Goal: Obtain resource: Download file/media

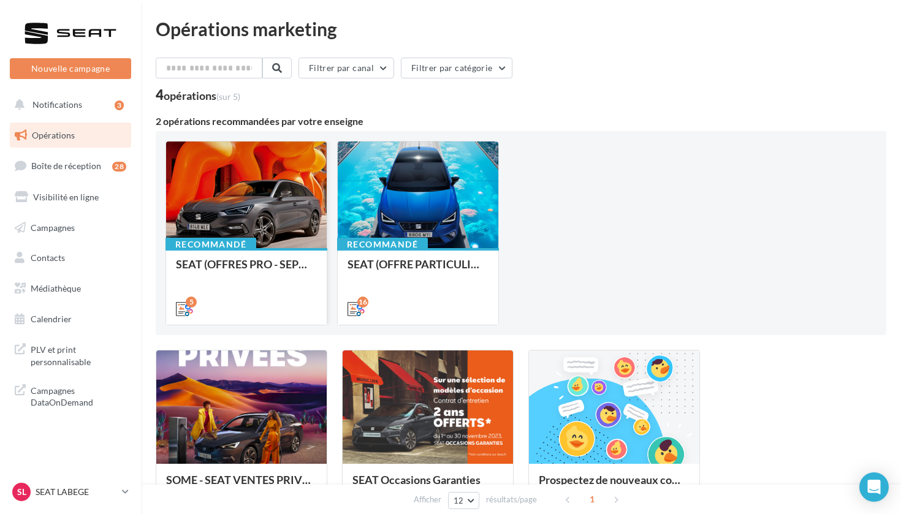
click at [248, 186] on div at bounding box center [246, 196] width 161 height 108
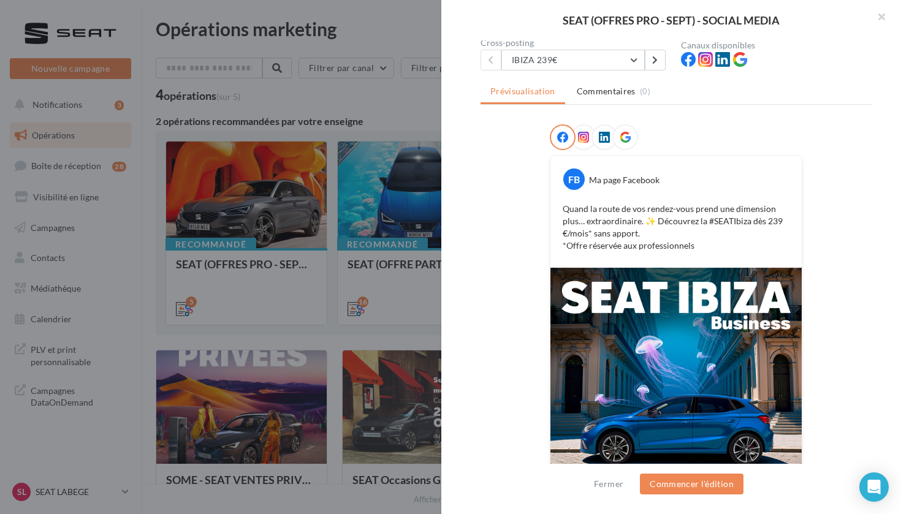
scroll to position [102, 0]
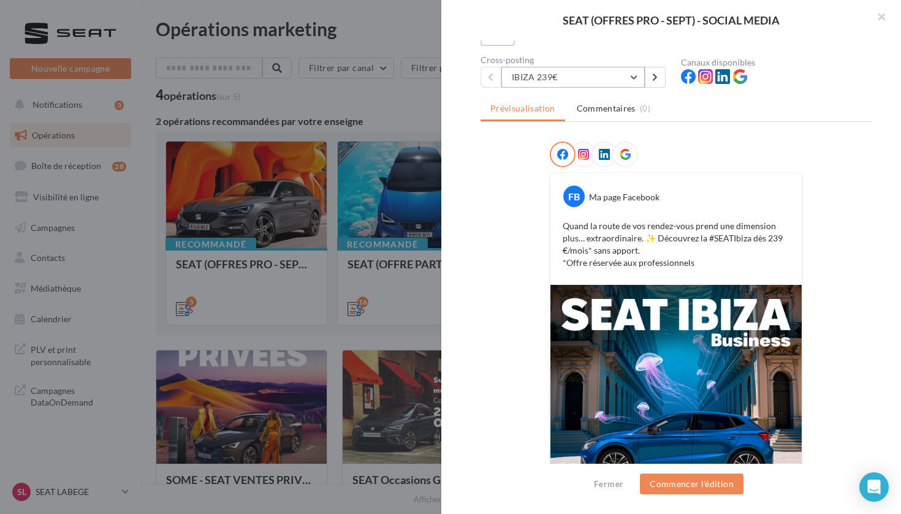
click at [562, 71] on button "IBIZA 239€" at bounding box center [572, 77] width 143 height 21
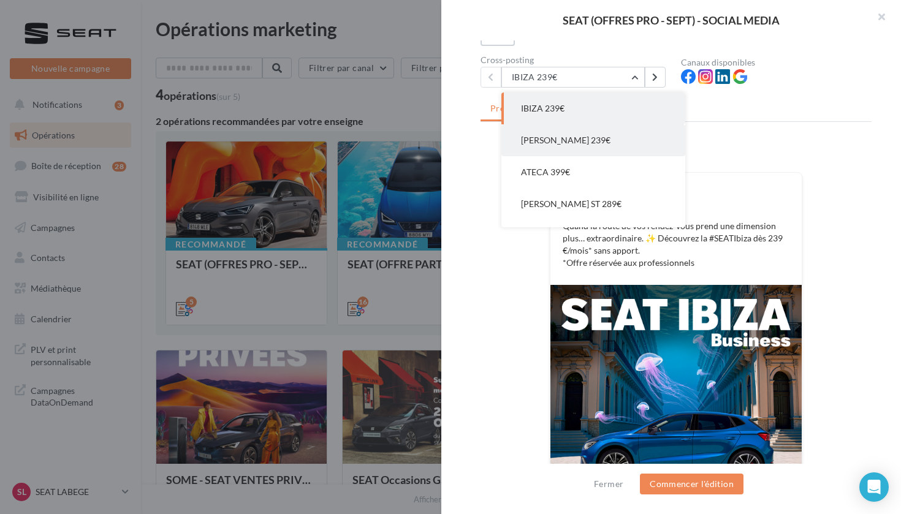
click at [561, 137] on span "[PERSON_NAME] 239€" at bounding box center [565, 140] width 89 height 10
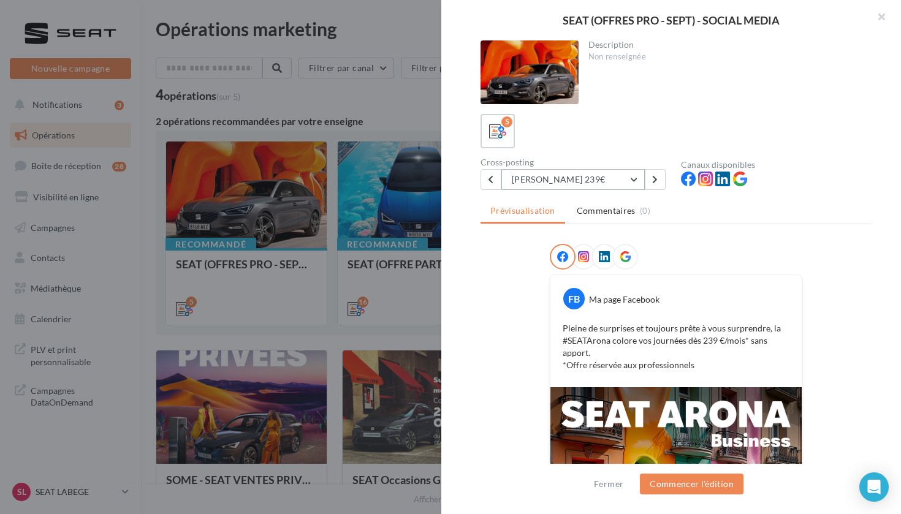
scroll to position [0, 0]
click at [518, 177] on button "[PERSON_NAME] 239€" at bounding box center [572, 179] width 143 height 21
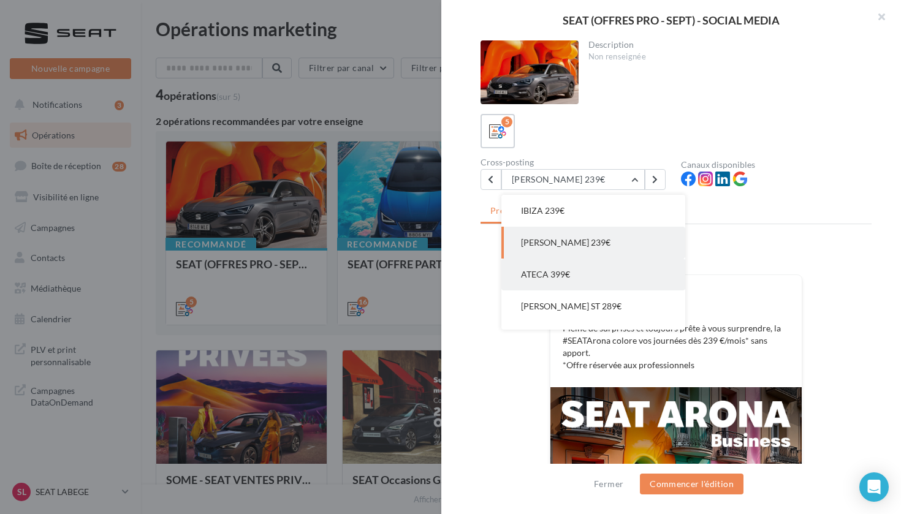
click at [552, 279] on span "ATECA 399€" at bounding box center [545, 274] width 49 height 10
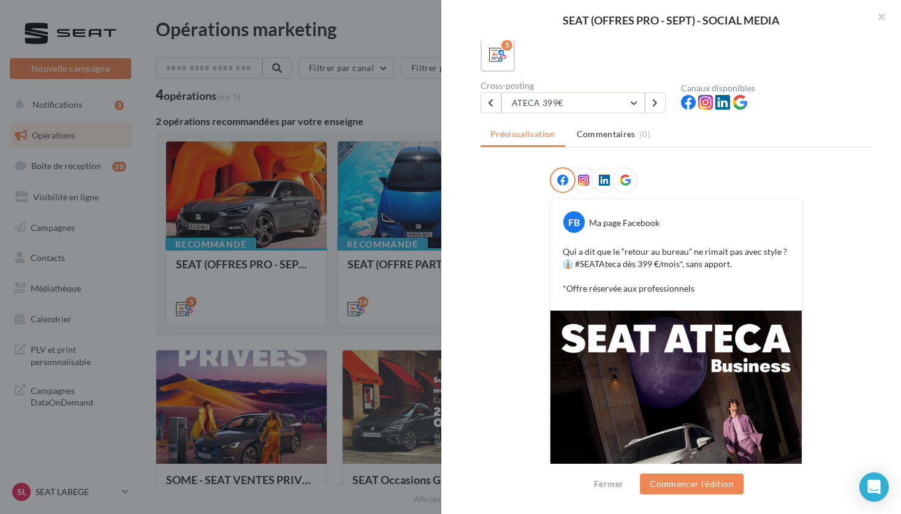
scroll to position [56, 0]
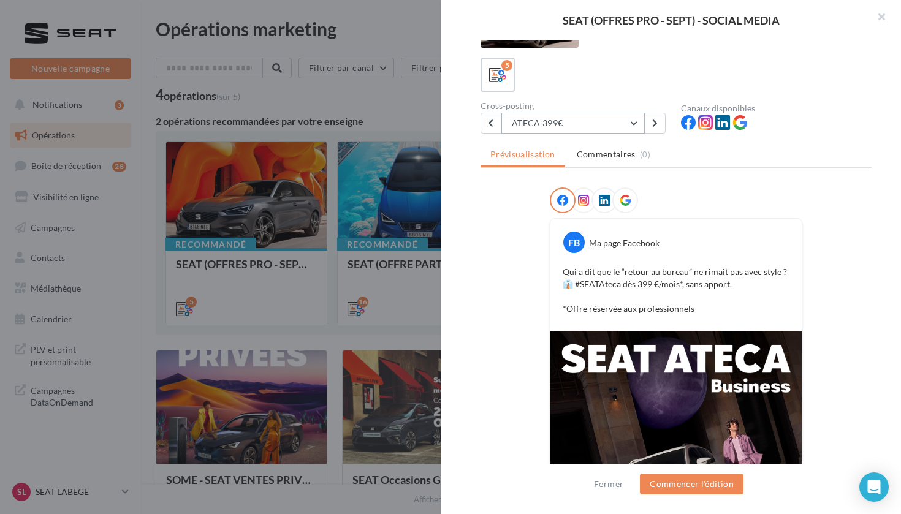
click at [542, 130] on button "ATECA 399€" at bounding box center [572, 123] width 143 height 21
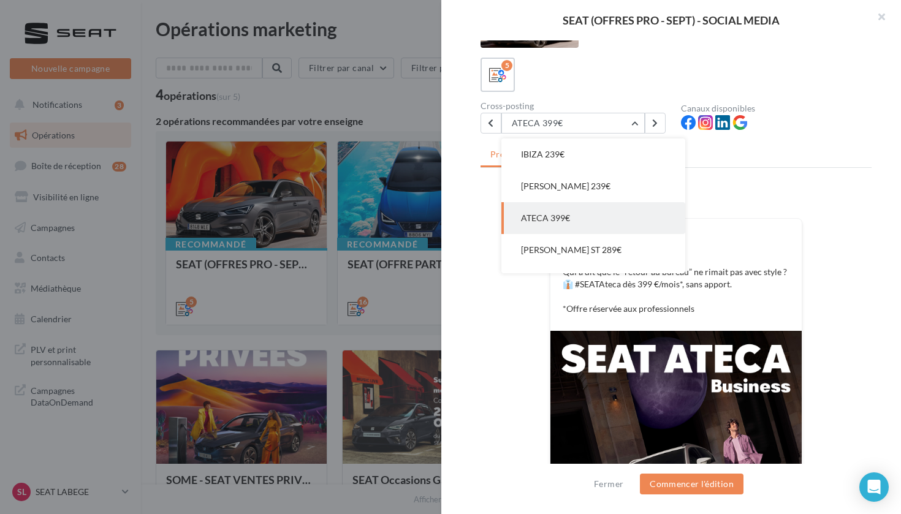
scroll to position [25, 0]
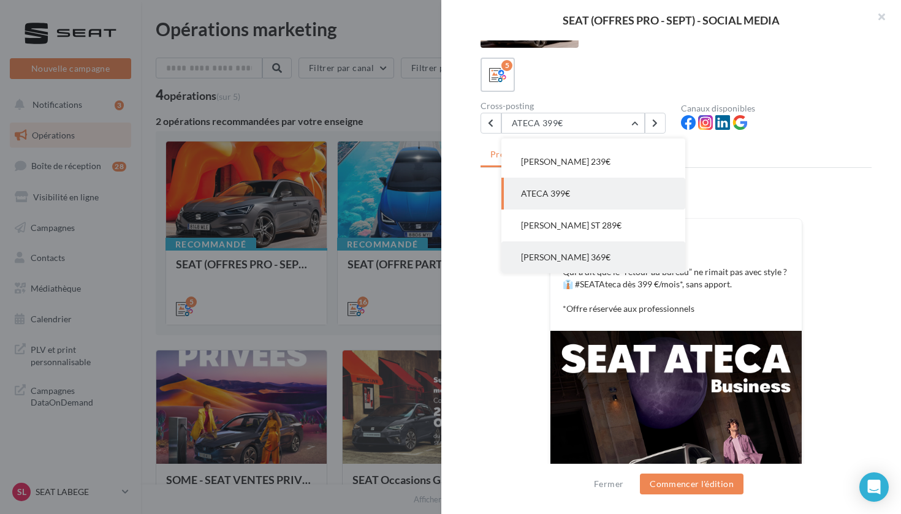
click at [545, 257] on span "[PERSON_NAME] 369€" at bounding box center [565, 257] width 89 height 10
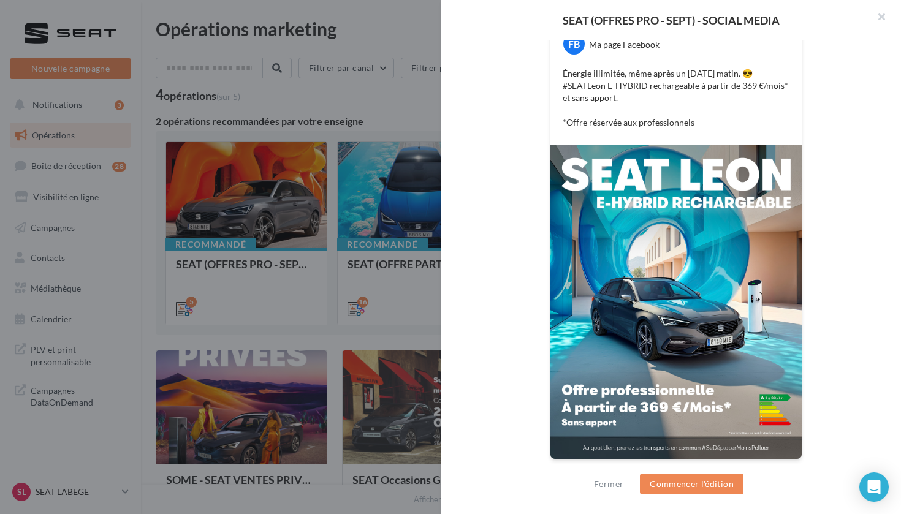
scroll to position [255, 0]
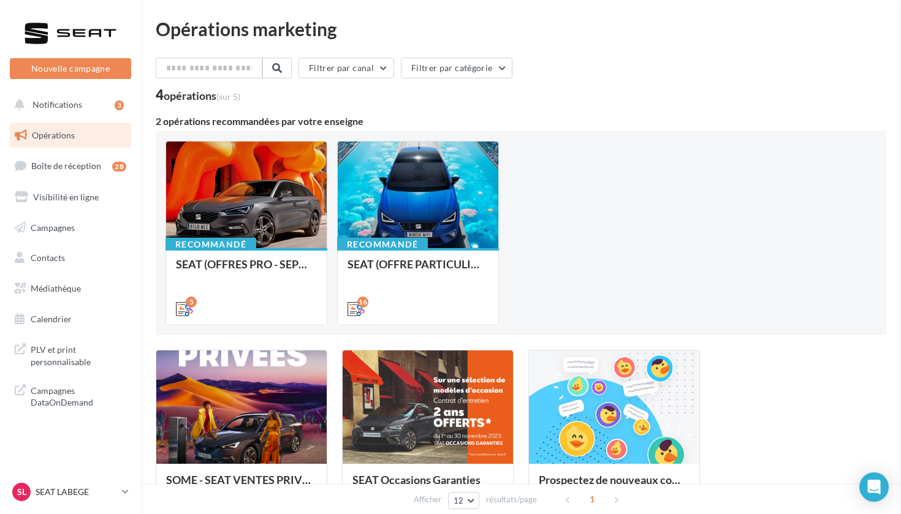
click at [64, 286] on span "Médiathèque" at bounding box center [56, 288] width 50 height 10
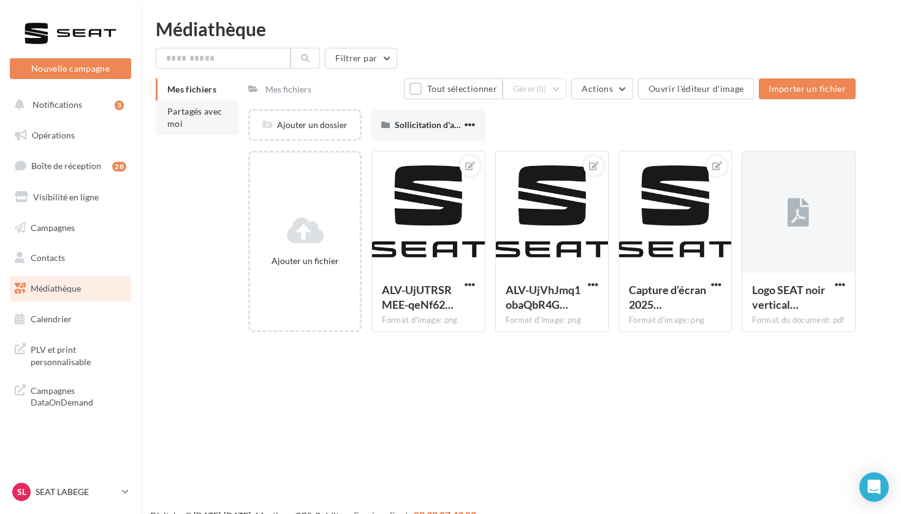
click at [205, 126] on li "Partagés avec moi" at bounding box center [197, 117] width 83 height 34
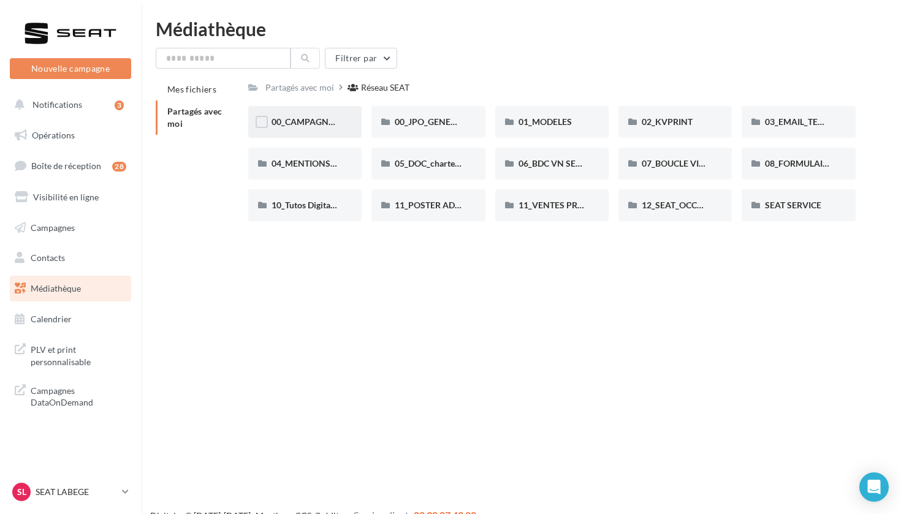
click at [306, 131] on div "00_CAMPAGNE_SEPTEMBRE" at bounding box center [304, 122] width 113 height 32
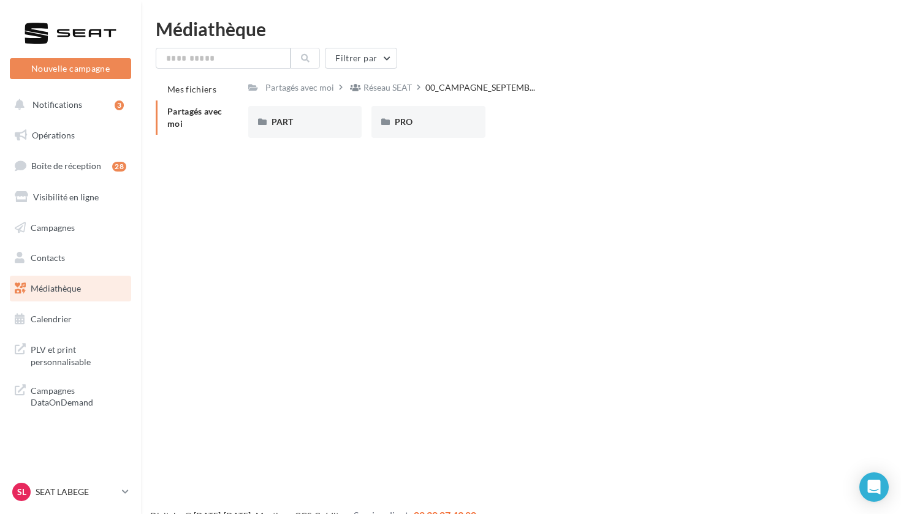
click at [306, 131] on div "PART" at bounding box center [304, 122] width 113 height 32
click at [306, 131] on div "ARONA" at bounding box center [304, 122] width 113 height 32
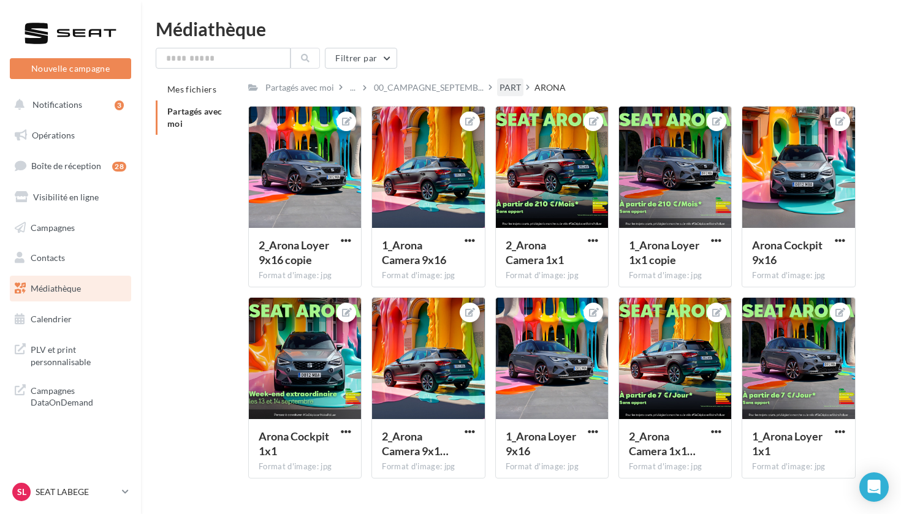
click at [521, 88] on div "PART" at bounding box center [509, 88] width 21 height 12
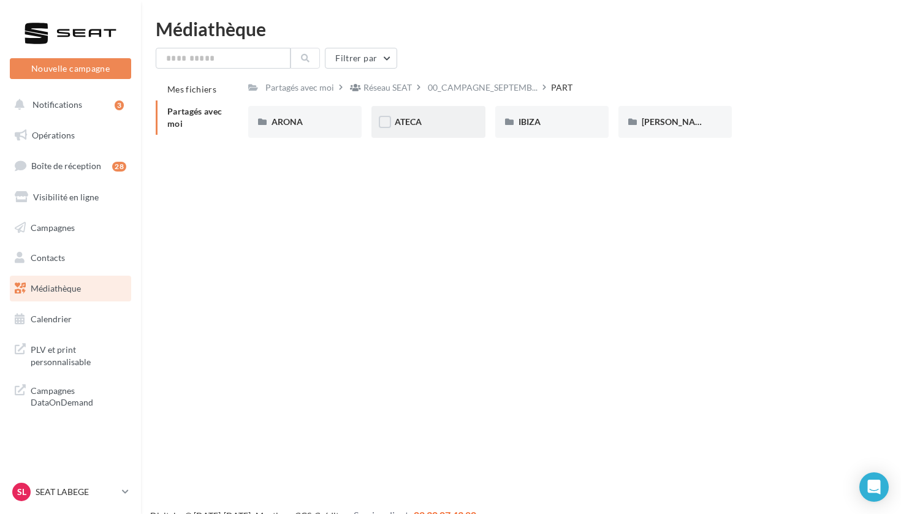
click at [443, 118] on div "ATECA" at bounding box center [428, 122] width 67 height 12
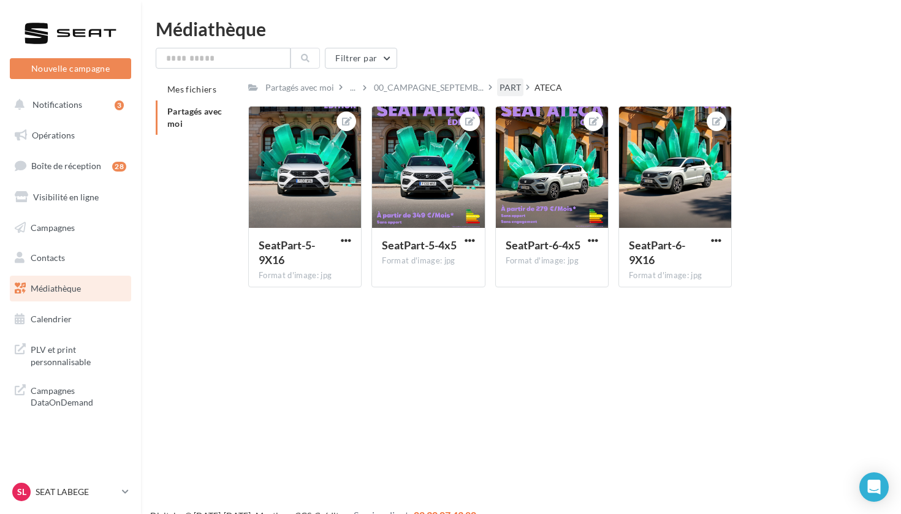
click at [519, 85] on div "PART" at bounding box center [509, 88] width 21 height 12
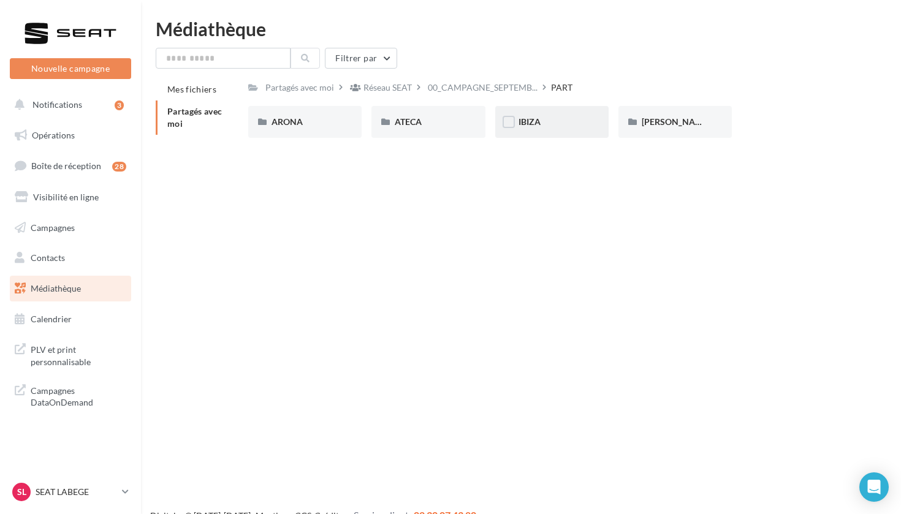
click at [547, 128] on div "IBIZA" at bounding box center [551, 122] width 67 height 12
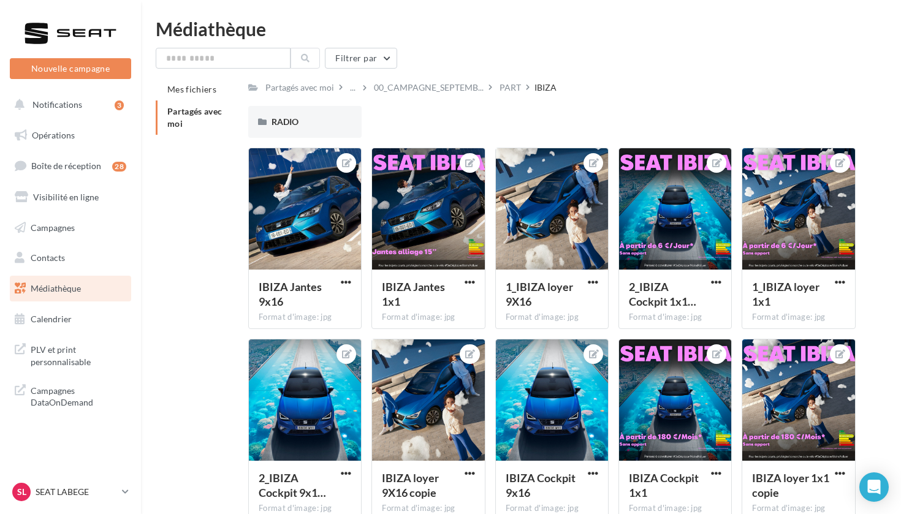
click at [497, 86] on div "00_CAMPAGNE_SEPTEMB..." at bounding box center [434, 87] width 126 height 18
click at [517, 86] on div "PART" at bounding box center [509, 88] width 21 height 12
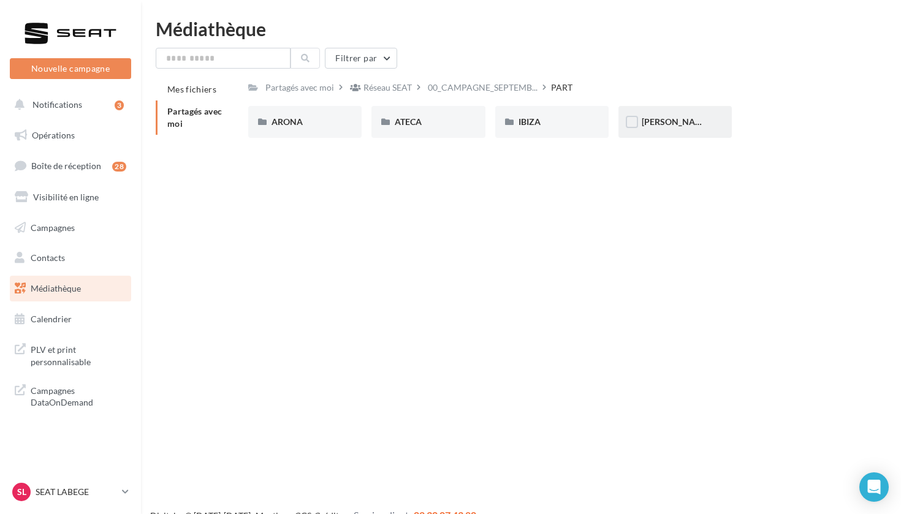
click at [675, 126] on div "LEON" at bounding box center [675, 122] width 67 height 12
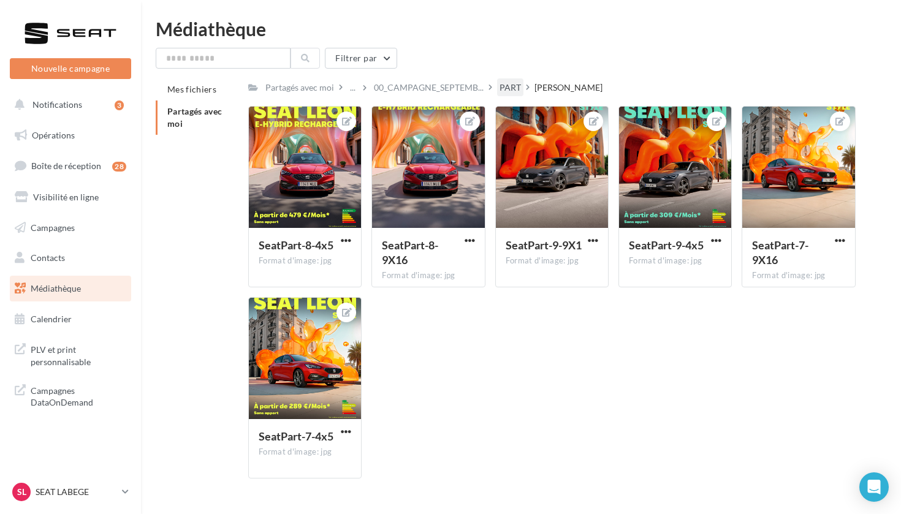
click at [510, 91] on div "PART" at bounding box center [509, 88] width 21 height 12
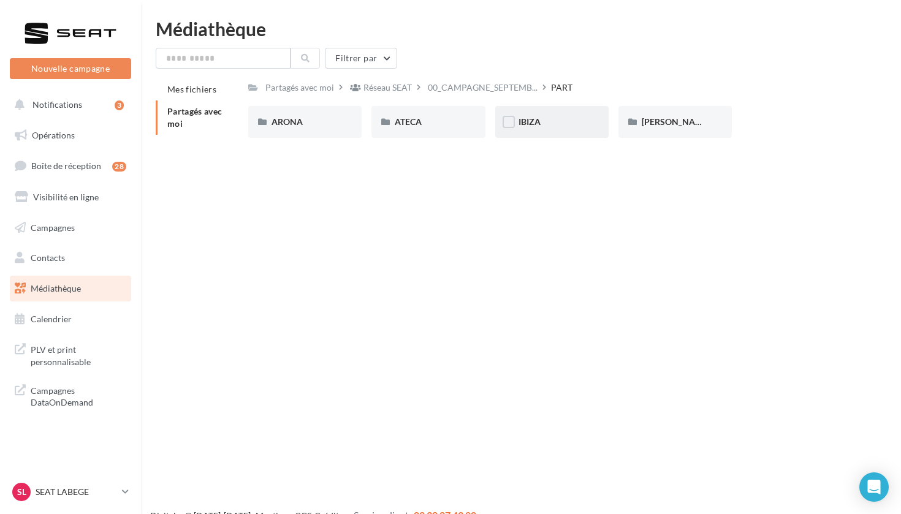
click at [550, 135] on div "IBIZA" at bounding box center [551, 122] width 113 height 32
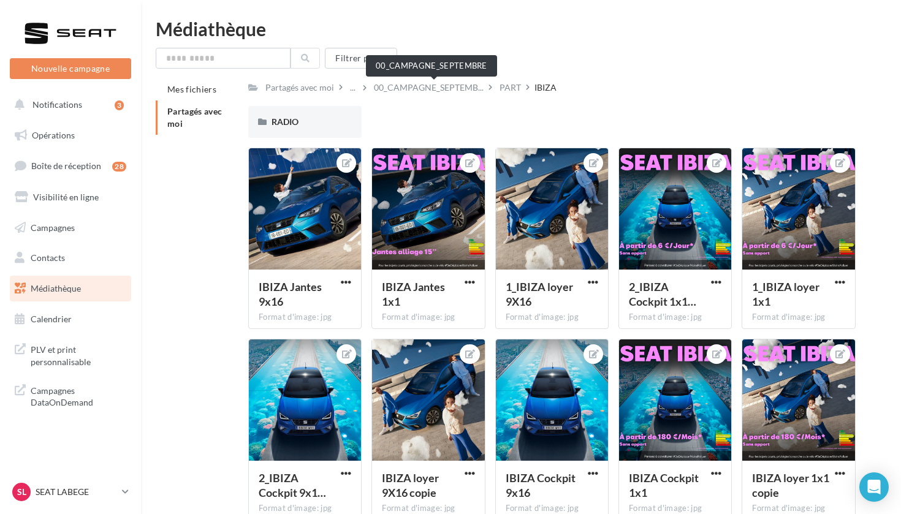
click at [413, 91] on span "00_CAMPAGNE_SEPTEMB..." at bounding box center [429, 88] width 110 height 12
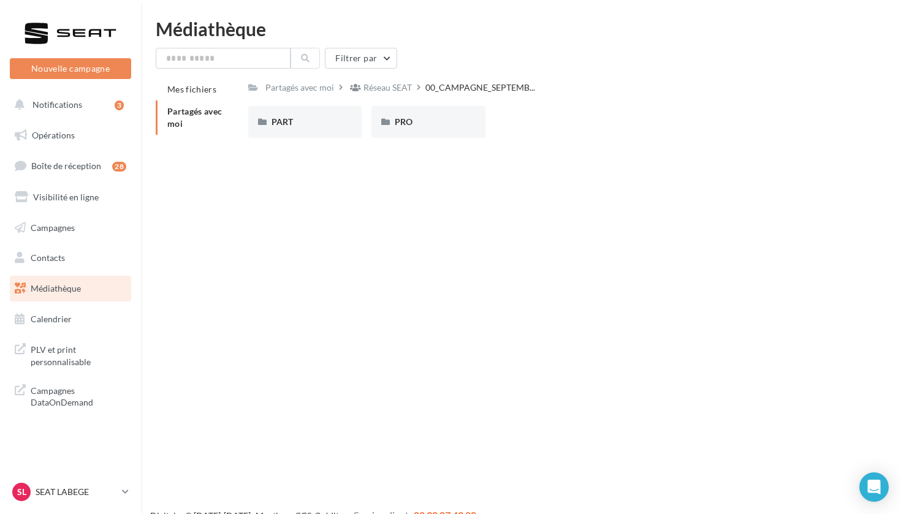
click at [378, 101] on div "Partagés avec moi Réseau SEAT 00_CAMPAGNE_SEPTEMB... Rs Partagé par Réseau SEAT…" at bounding box center [551, 112] width 607 height 69
click at [373, 90] on div "Réseau SEAT" at bounding box center [387, 88] width 48 height 12
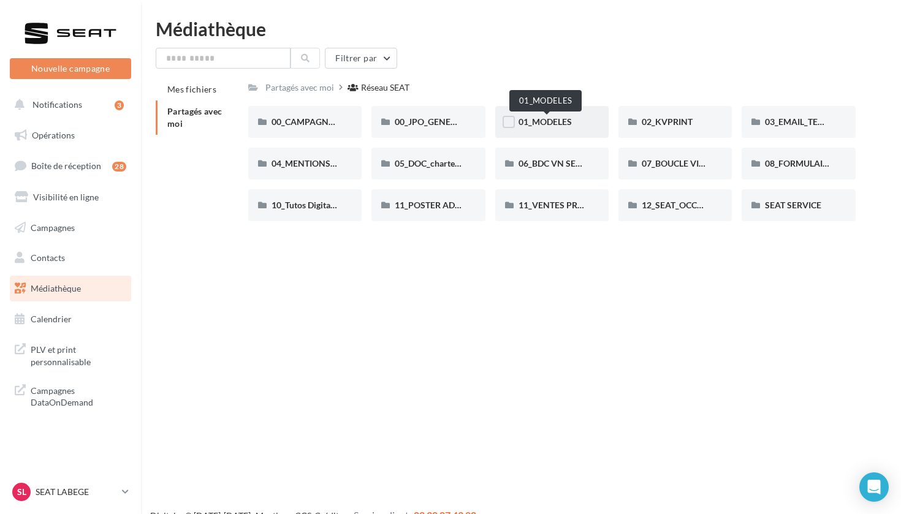
click at [537, 124] on span "01_MODELES" at bounding box center [544, 121] width 53 height 10
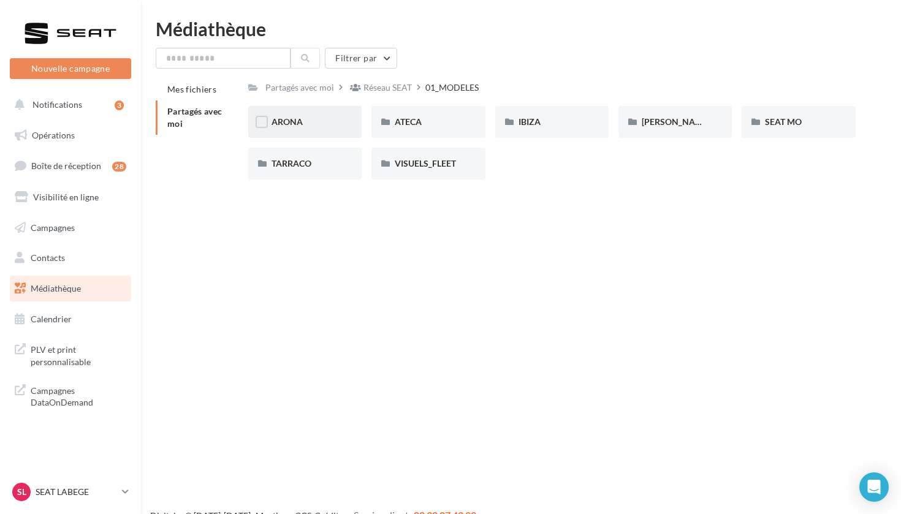
click at [308, 124] on div "ARONA" at bounding box center [304, 122] width 67 height 12
click at [308, 124] on span "01-IMAGES" at bounding box center [293, 121] width 45 height 10
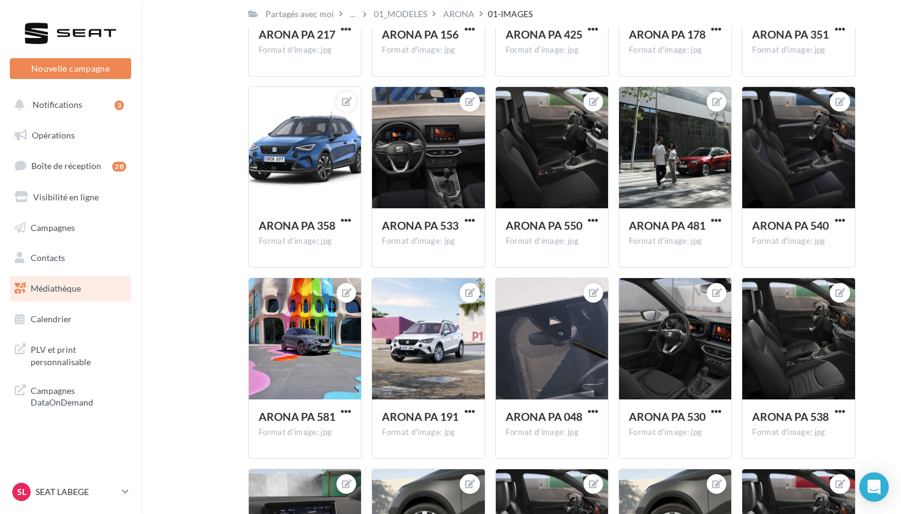
scroll to position [4491, 0]
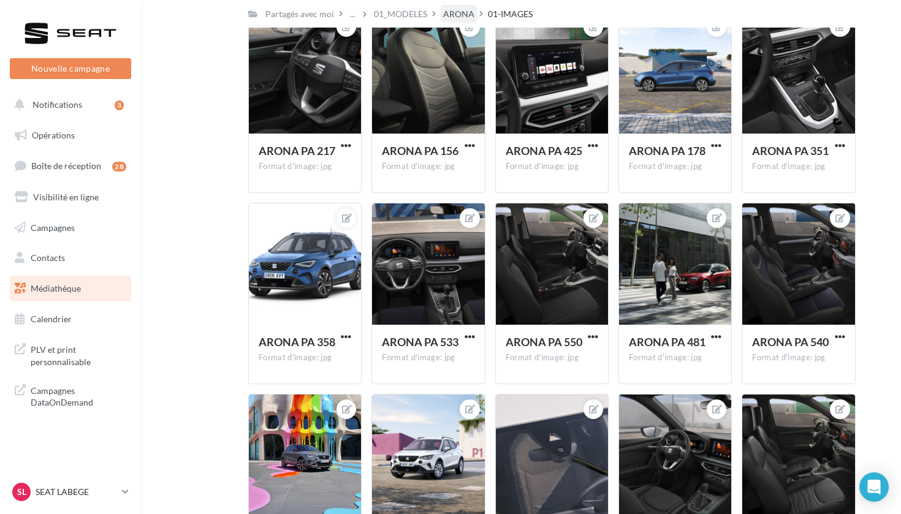
click at [466, 15] on div "ARONA" at bounding box center [458, 14] width 31 height 12
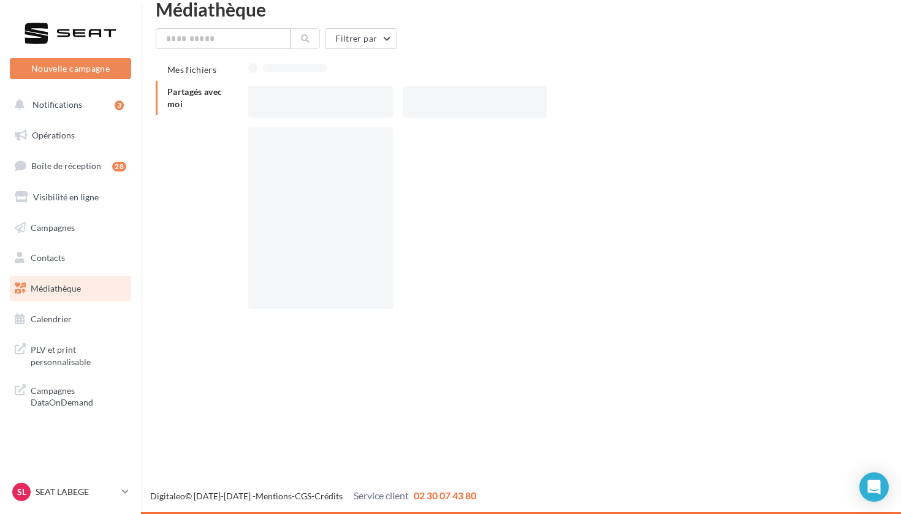
scroll to position [20, 0]
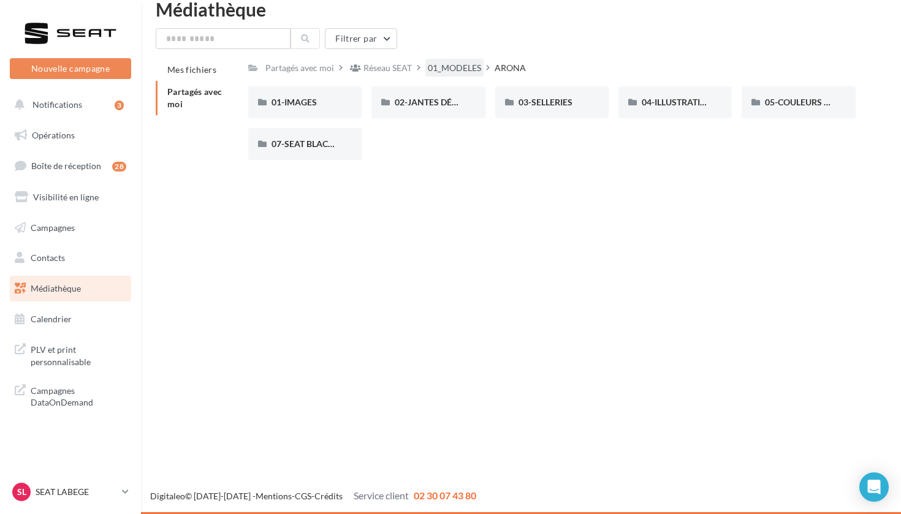
click at [445, 65] on div "01_MODELES" at bounding box center [454, 68] width 53 height 12
click at [434, 103] on div "ATECA" at bounding box center [428, 102] width 67 height 12
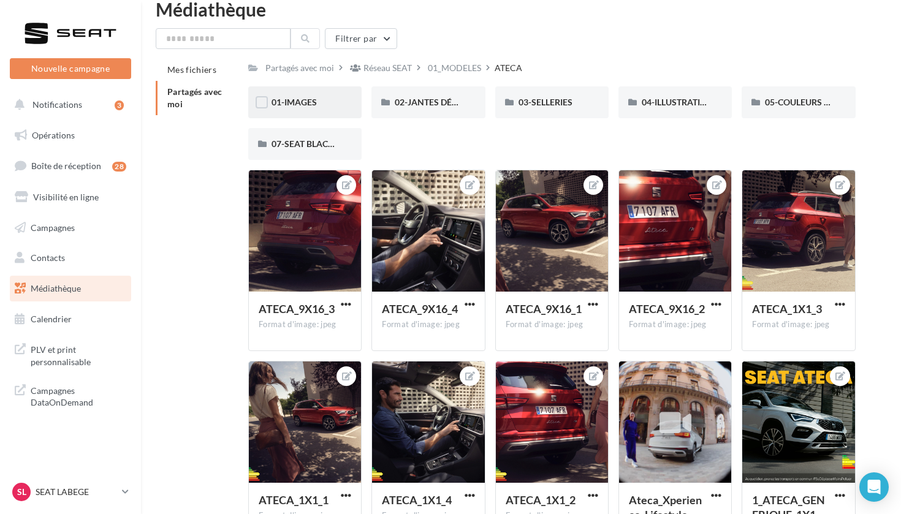
click at [327, 107] on div "01-IMAGES" at bounding box center [304, 102] width 67 height 12
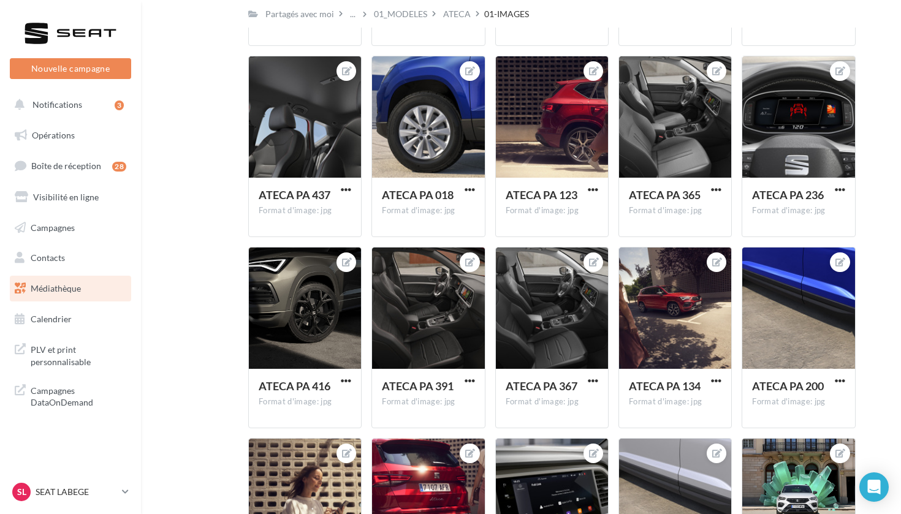
scroll to position [2937, 0]
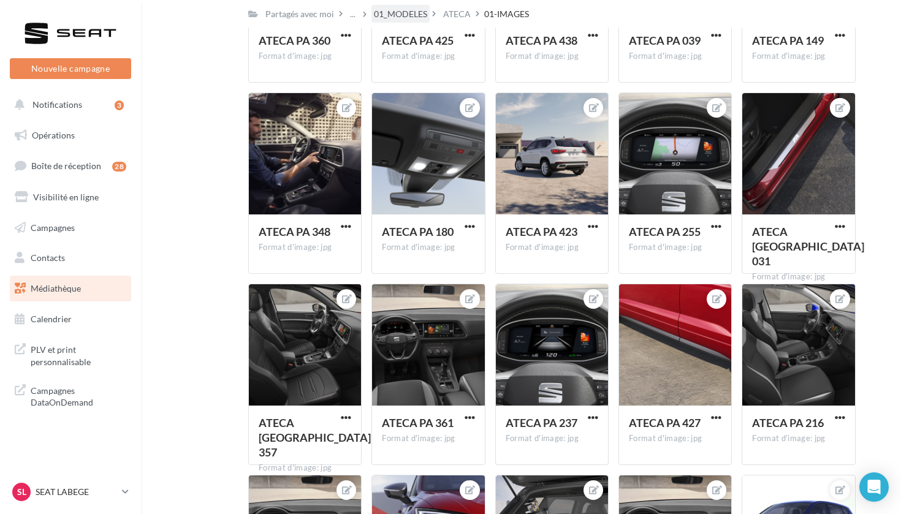
click at [427, 15] on div "01_MODELES" at bounding box center [400, 14] width 53 height 12
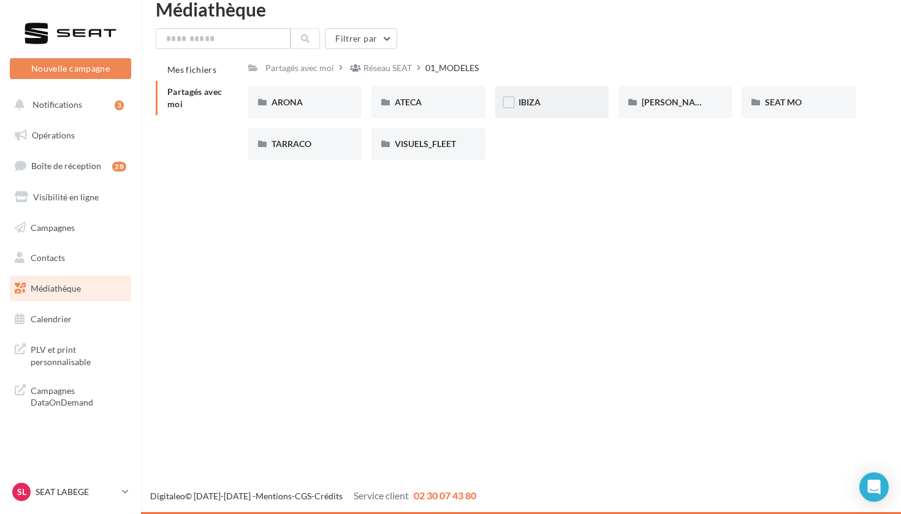
click at [566, 102] on div "IBIZA" at bounding box center [551, 102] width 67 height 12
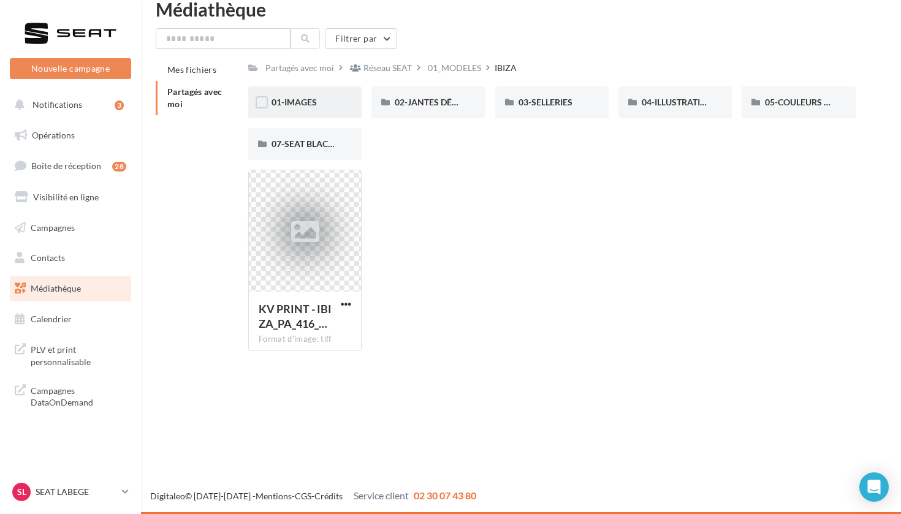
click at [324, 100] on div "01-IMAGES" at bounding box center [304, 102] width 67 height 12
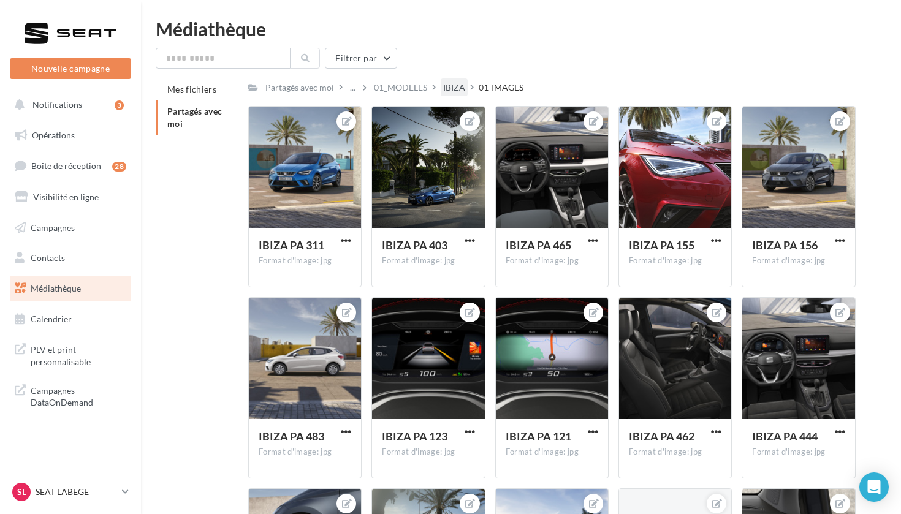
click at [451, 89] on div "IBIZA" at bounding box center [454, 88] width 22 height 12
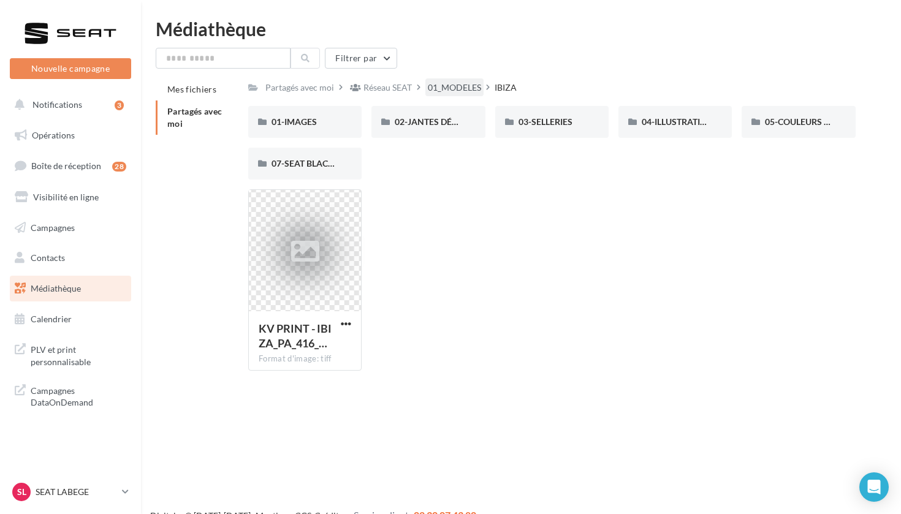
click at [460, 86] on div "01_MODELES" at bounding box center [454, 88] width 53 height 12
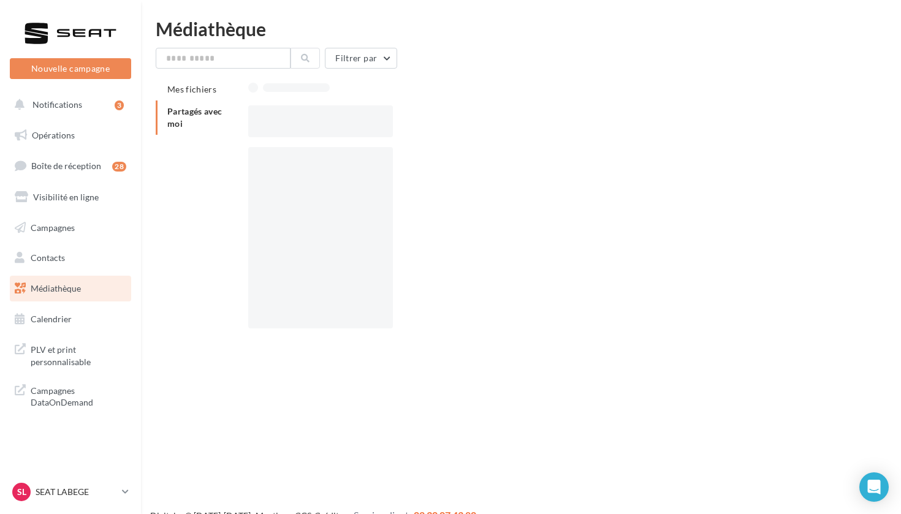
click at [200, 114] on span "Partagés avec moi" at bounding box center [194, 117] width 55 height 23
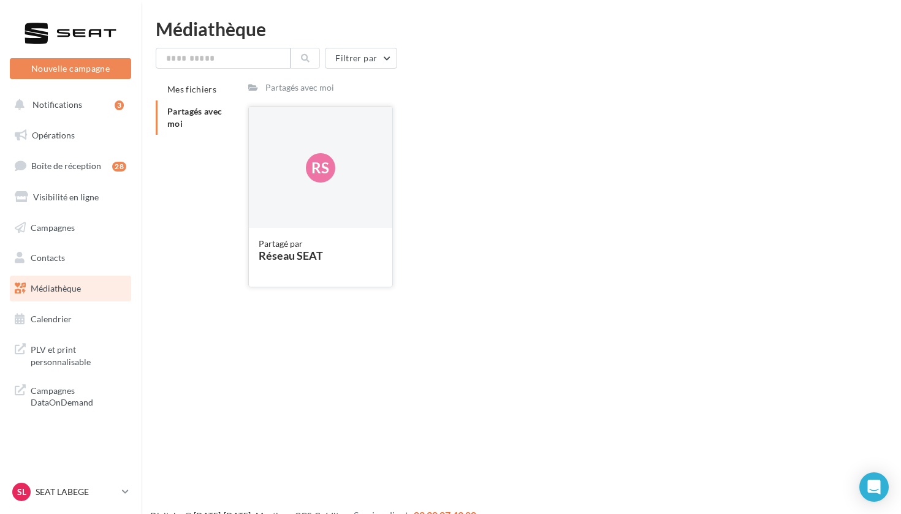
click at [298, 208] on div "Rs" at bounding box center [320, 168] width 143 height 123
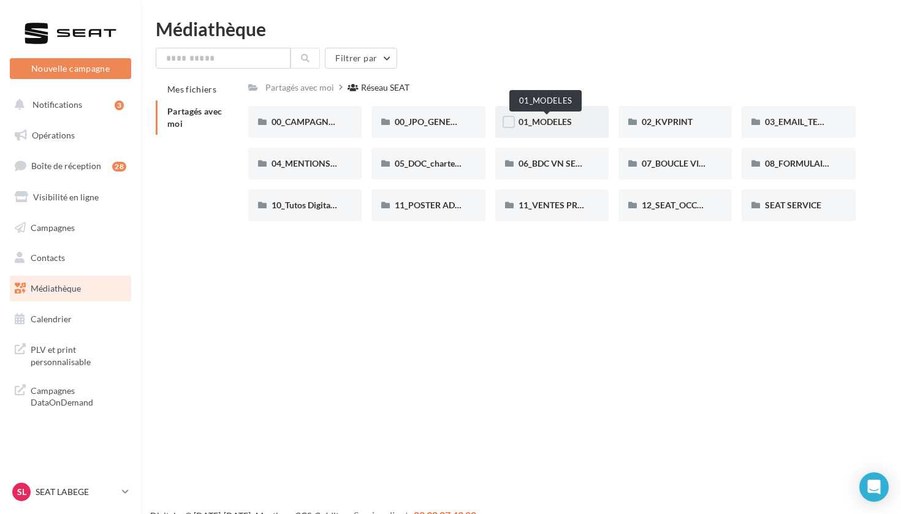
click at [535, 120] on span "01_MODELES" at bounding box center [544, 121] width 53 height 10
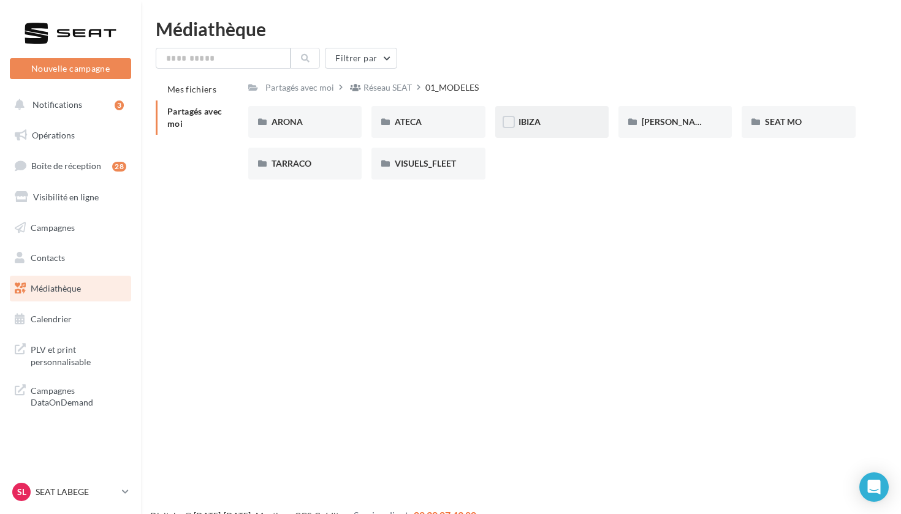
click at [563, 121] on div "IBIZA" at bounding box center [551, 122] width 67 height 12
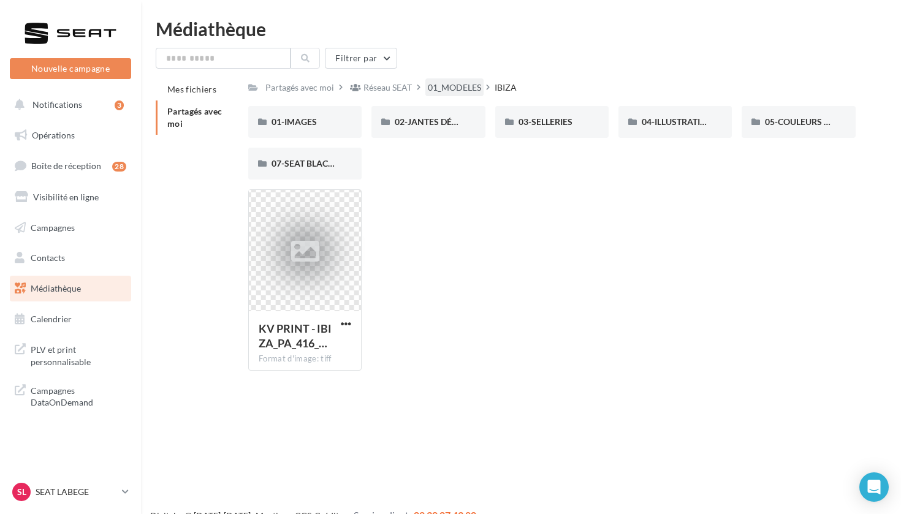
click at [450, 90] on div "01_MODELES" at bounding box center [454, 88] width 53 height 12
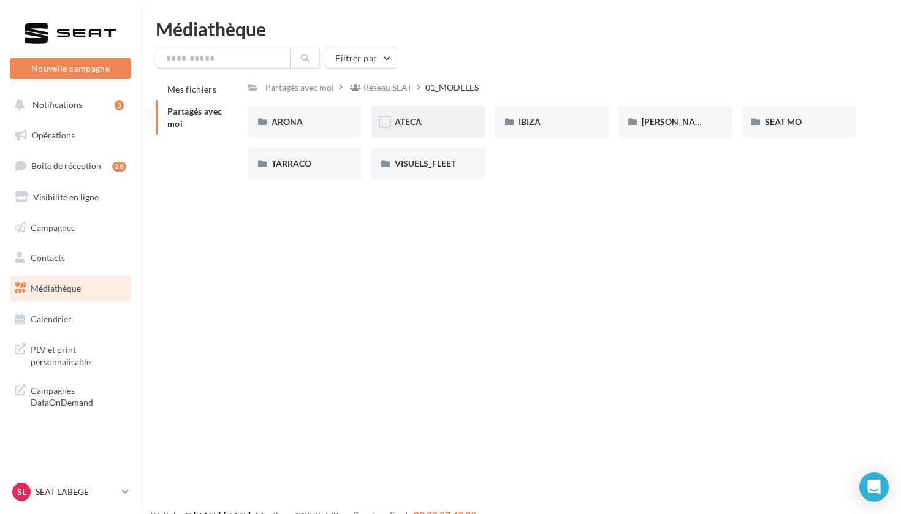
click at [442, 127] on div "ATECA" at bounding box center [428, 122] width 67 height 12
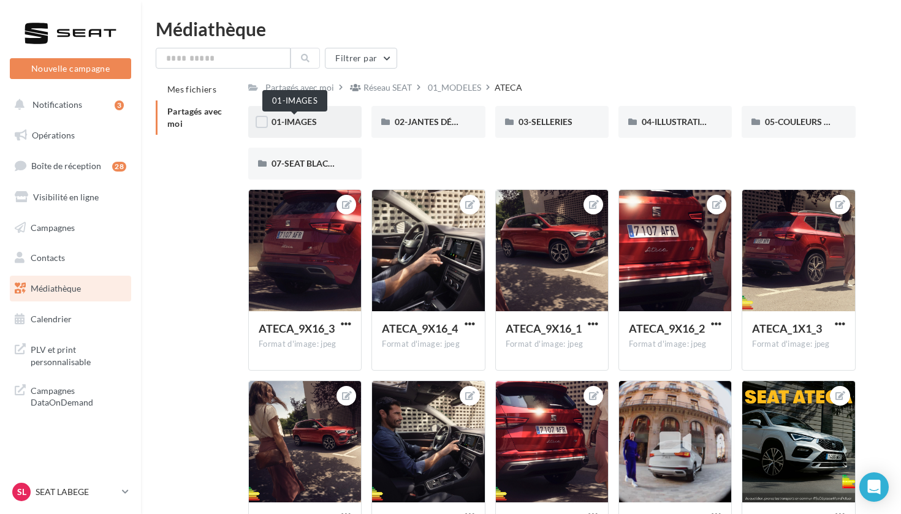
click at [317, 126] on span "01-IMAGES" at bounding box center [293, 121] width 45 height 10
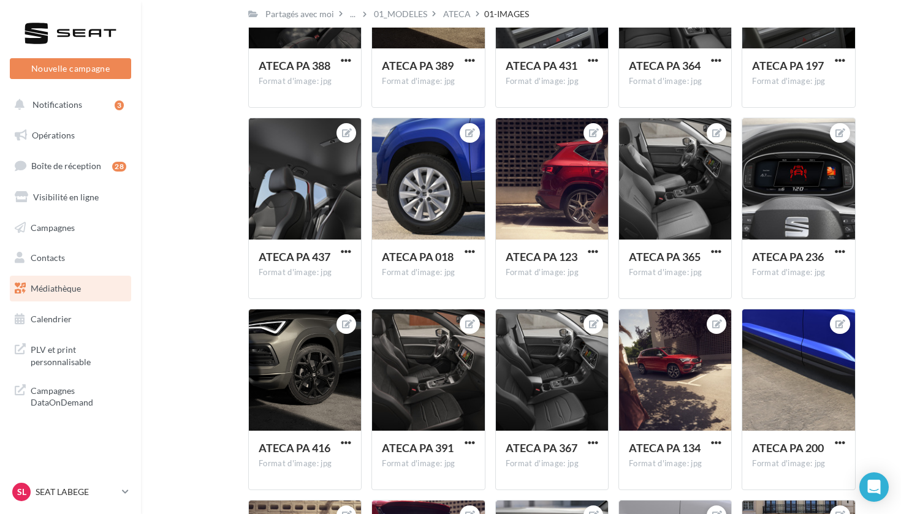
scroll to position [3027, 0]
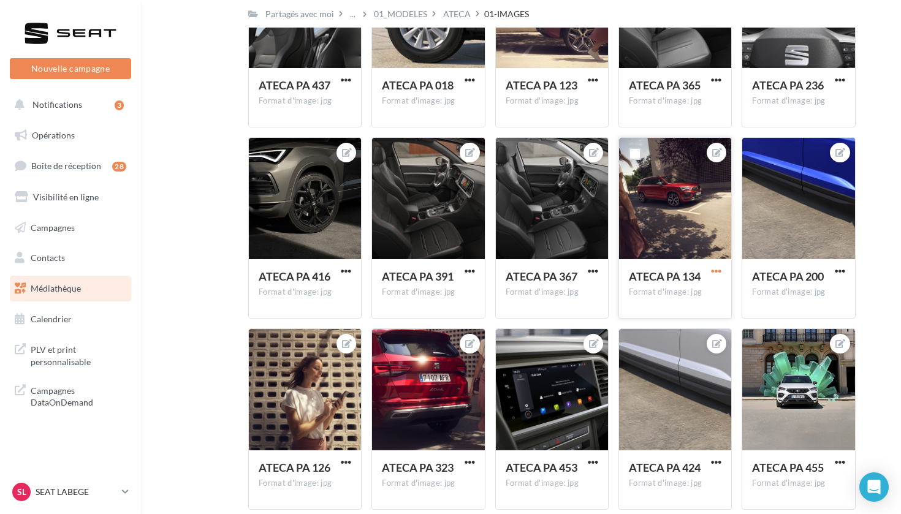
click at [720, 270] on span "button" at bounding box center [716, 271] width 10 height 10
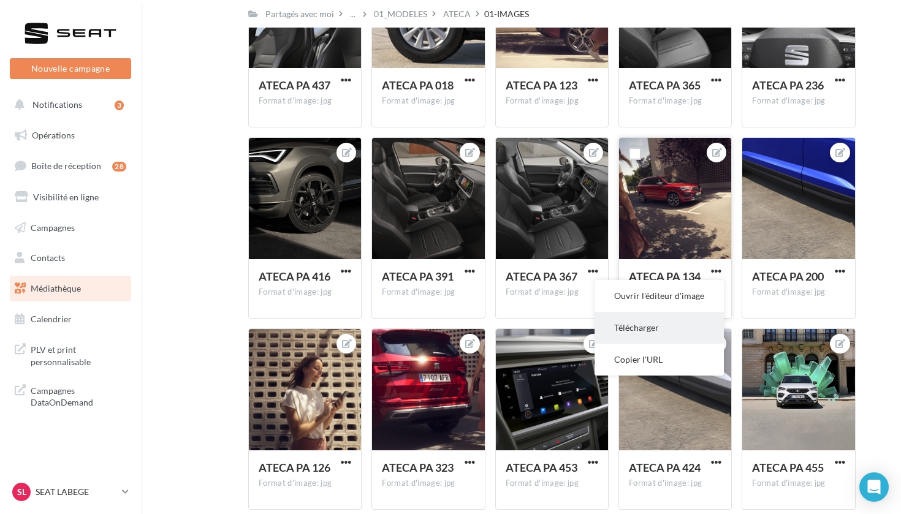
click at [664, 325] on button "Télécharger" at bounding box center [658, 328] width 129 height 32
